Goal: Find specific fact: Find specific fact

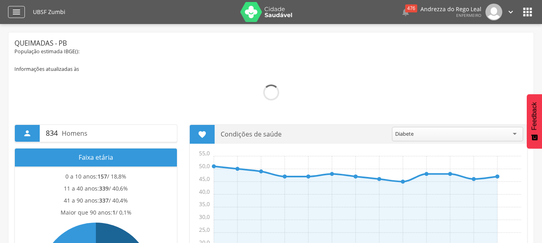
click at [13, 10] on icon "" at bounding box center [17, 12] width 10 height 10
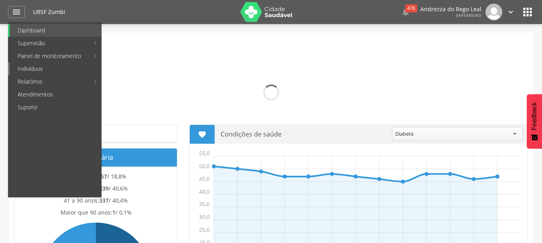
click at [22, 72] on link "Indivíduos" at bounding box center [55, 69] width 91 height 13
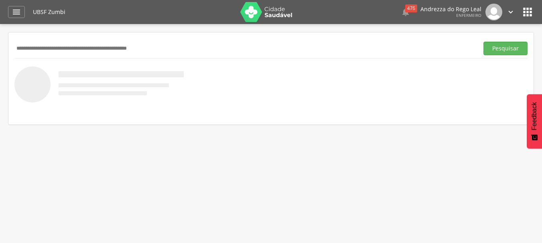
drag, startPoint x: 324, startPoint y: 39, endPoint x: 318, endPoint y: 48, distance: 10.5
click at [323, 40] on div "Pesquisar" at bounding box center [270, 48] width 513 height 20
click at [255, 44] on input "text" at bounding box center [244, 49] width 461 height 14
type input "**********"
click at [520, 42] on button "Pesquisar" at bounding box center [505, 49] width 44 height 14
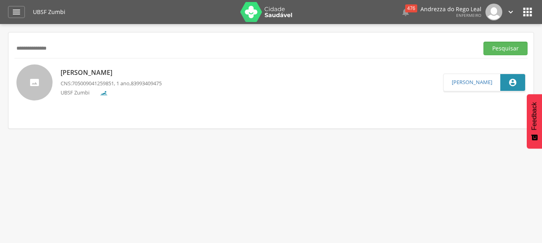
click at [162, 79] on div "Pedro Gael Barbosa Cavalcanti CNS: 705009041259851 , 1 ano, 83993409475 UBSF Zu…" at bounding box center [111, 82] width 101 height 33
type input "**********"
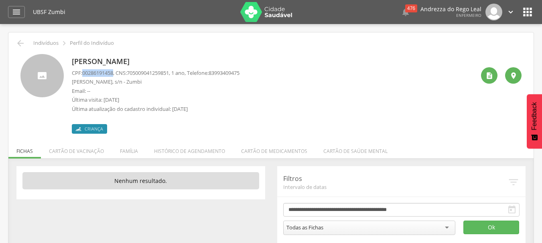
drag, startPoint x: 83, startPoint y: 73, endPoint x: 115, endPoint y: 75, distance: 33.0
click at [115, 75] on p "CPF: 00286191458 , CNS: 705009041259851 , 1 ano, Telefone: 83993409475" at bounding box center [156, 73] width 168 height 8
copy p "00286191458"
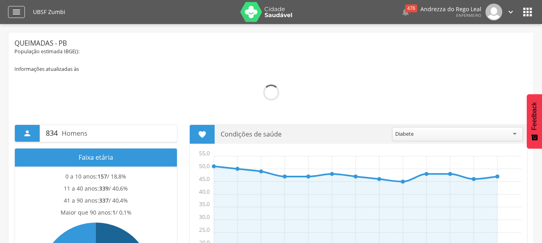
click at [14, 12] on icon "" at bounding box center [17, 12] width 10 height 10
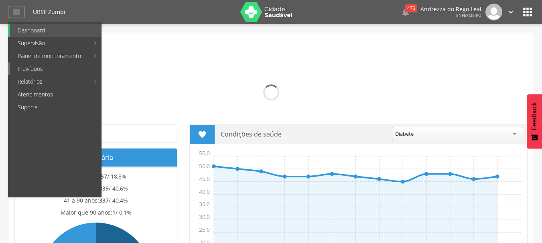
click at [46, 75] on link "Indivíduos" at bounding box center [55, 69] width 91 height 13
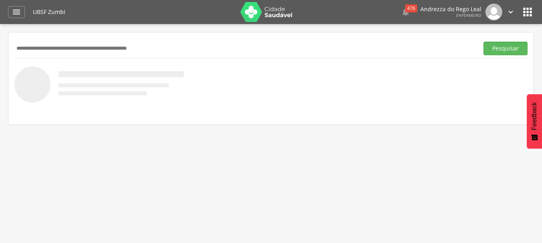
click at [66, 50] on input "text" at bounding box center [244, 49] width 461 height 14
type input "**********"
click at [508, 46] on button "Pesquisar" at bounding box center [505, 49] width 44 height 14
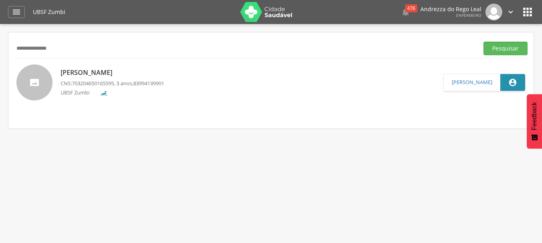
click at [89, 73] on p "[PERSON_NAME]" at bounding box center [112, 72] width 103 height 9
type input "**********"
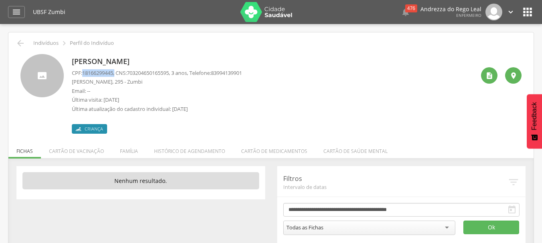
drag, startPoint x: 82, startPoint y: 73, endPoint x: 118, endPoint y: 76, distance: 35.9
click at [118, 76] on p "CPF: 18166299445 , CNS: [PHONE_NUMBER] , 3 anos, Telefone: [PHONE_NUMBER]" at bounding box center [157, 73] width 170 height 8
copy p "18166299445 ,"
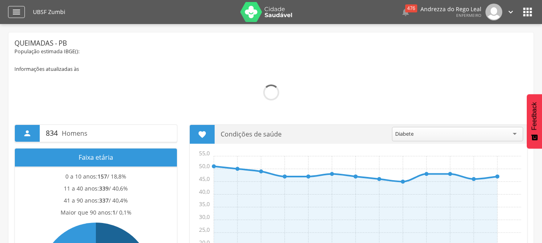
click at [20, 12] on icon "" at bounding box center [17, 12] width 10 height 10
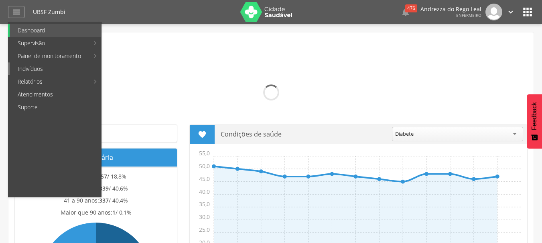
click at [30, 69] on link "Indivíduos" at bounding box center [55, 69] width 91 height 13
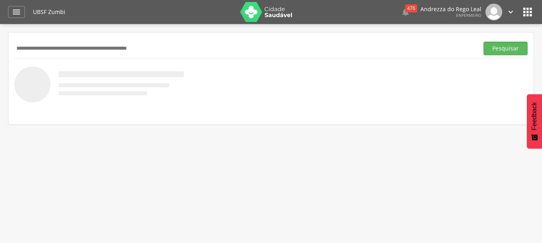
click at [40, 50] on input "text" at bounding box center [244, 49] width 461 height 14
paste input "**********"
type input "**********"
click at [509, 49] on button "Pesquisar" at bounding box center [505, 49] width 44 height 14
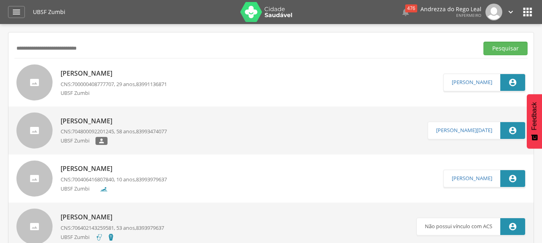
click at [81, 84] on span "700000408777707" at bounding box center [93, 84] width 42 height 7
type input "**********"
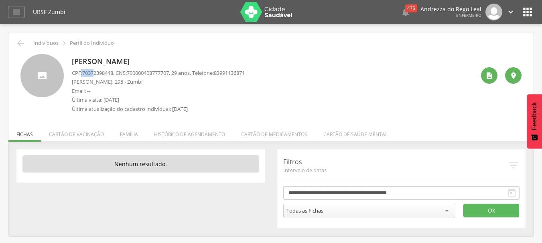
drag, startPoint x: 81, startPoint y: 74, endPoint x: 93, endPoint y: 66, distance: 14.7
click at [97, 71] on p "CPF: 70372398448 , CNS: 700000408777707 , 29 anos, Telefone: 83991136871" at bounding box center [158, 73] width 173 height 8
click at [243, 51] on div "José Paulo da Silva Nascimento CPF: 70372398448 , CNS: 700000408777707 , 29 ano…" at bounding box center [270, 82] width 513 height 69
drag, startPoint x: 83, startPoint y: 73, endPoint x: 115, endPoint y: 72, distance: 32.5
click at [115, 72] on p "CPF: 70372398448 , CNS: 700000408777707 , 29 anos, Telefone: 83991136871" at bounding box center [158, 73] width 173 height 8
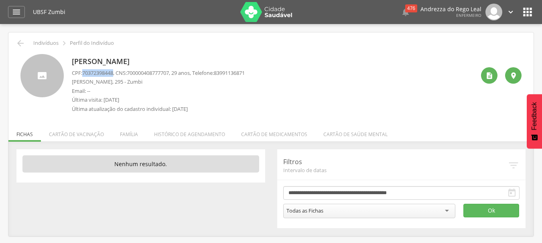
copy span "70372398448"
